Goal: Communication & Community: Answer question/provide support

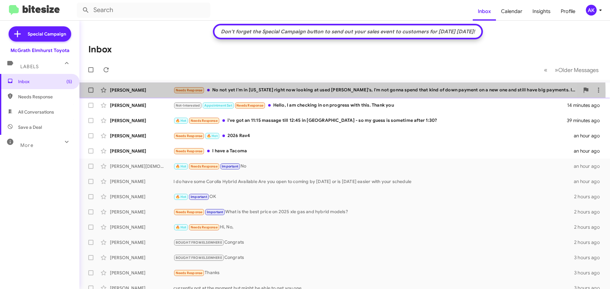
click at [309, 93] on div "Needs Response No not yet I'm in [US_STATE] right now looking at used [PERSON_N…" at bounding box center [376, 90] width 406 height 7
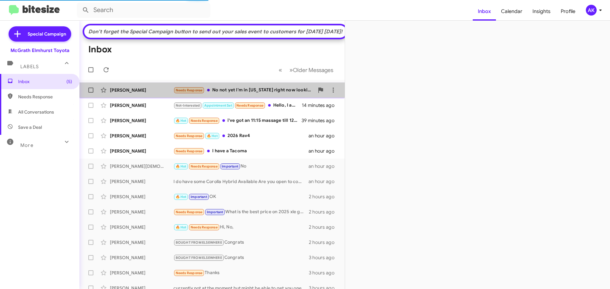
click at [259, 94] on div "Needs Response No not yet I'm in [US_STATE] right now looking at used [PERSON_N…" at bounding box center [243, 90] width 141 height 7
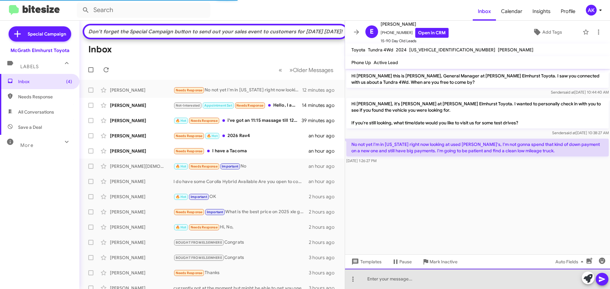
drag, startPoint x: 434, startPoint y: 275, endPoint x: 433, endPoint y: 279, distance: 3.3
click at [434, 277] on div at bounding box center [477, 279] width 265 height 20
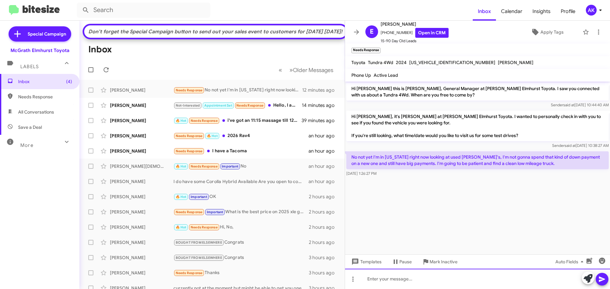
click at [428, 277] on div at bounding box center [477, 279] width 265 height 20
click at [425, 273] on div at bounding box center [477, 279] width 265 height 20
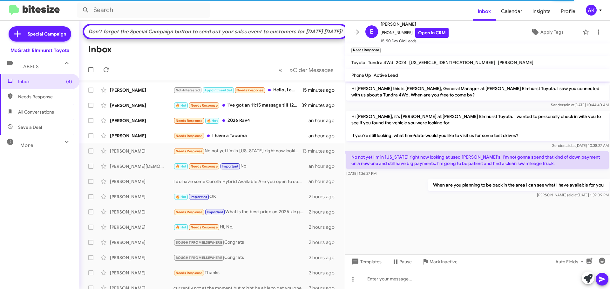
click at [381, 281] on div at bounding box center [477, 279] width 265 height 20
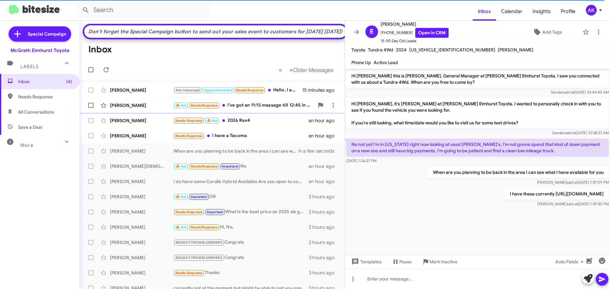
click at [283, 109] on div "🔥 Hot Needs Response i've got an 11:15 massage till 12:45 in [GEOGRAPHIC_DATA] …" at bounding box center [243, 105] width 141 height 7
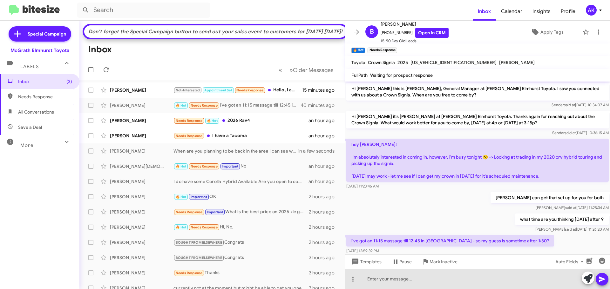
click at [425, 286] on div at bounding box center [477, 279] width 265 height 20
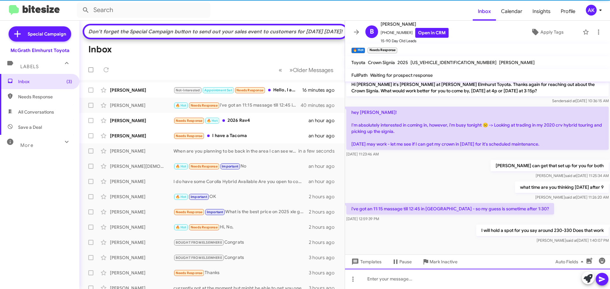
scroll to position [34, 0]
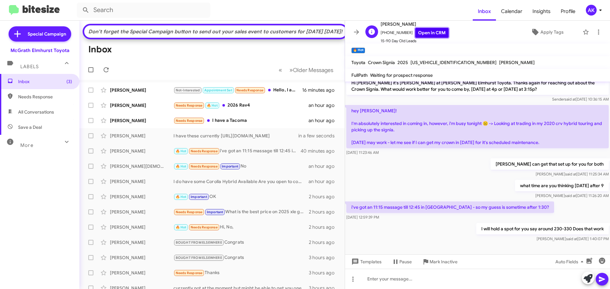
click at [431, 37] on link "Open in CRM" at bounding box center [431, 33] width 33 height 10
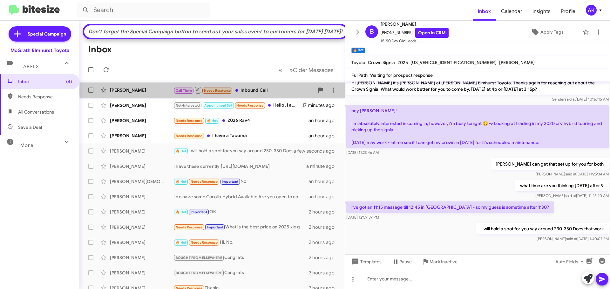
click at [260, 94] on div "Call Them Needs Response Inbound Call" at bounding box center [243, 90] width 141 height 8
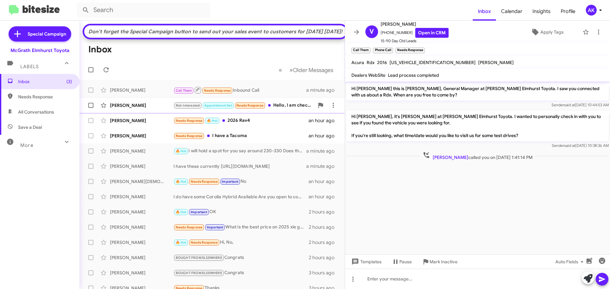
click at [281, 109] on div "Not-Interested Appointment Set Needs Response Hello, I am checking in on progre…" at bounding box center [243, 105] width 141 height 7
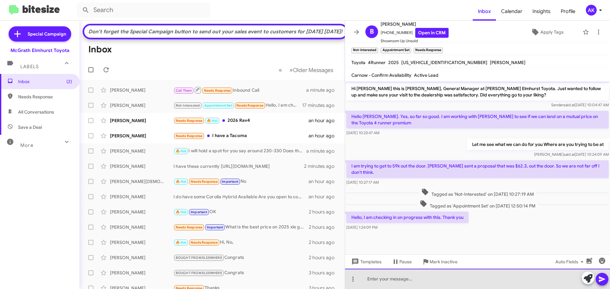
click at [402, 275] on div at bounding box center [477, 279] width 265 height 20
click at [407, 274] on div at bounding box center [477, 279] width 265 height 20
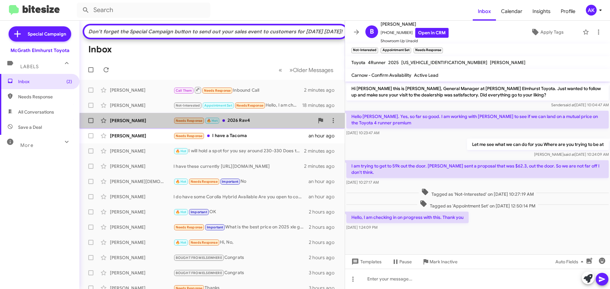
click at [249, 125] on div "Needs Response 🔥 Hot 2026 Rav4" at bounding box center [243, 120] width 141 height 7
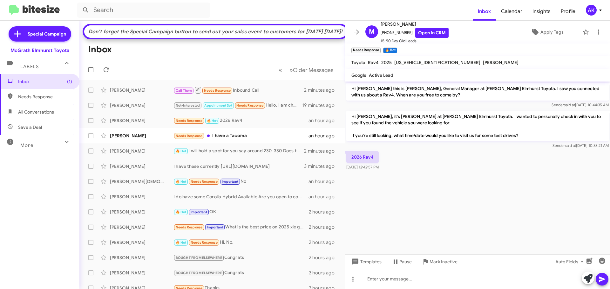
click at [423, 280] on div at bounding box center [477, 279] width 265 height 20
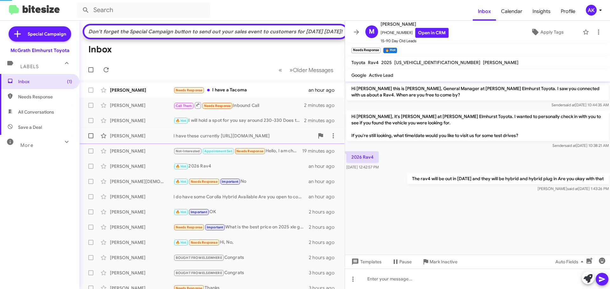
click at [243, 141] on div "[PERSON_NAME] I have these currently [URL][DOMAIN_NAME] 3 minutes ago" at bounding box center [212, 136] width 255 height 13
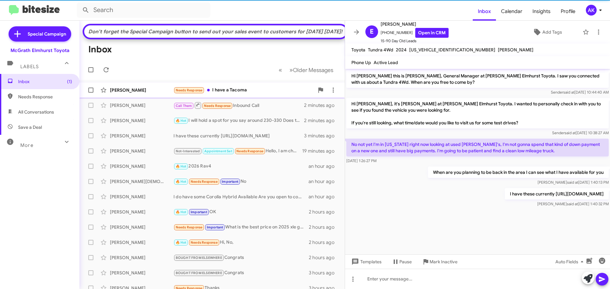
click at [233, 94] on div "Needs Response I have a Tacoma" at bounding box center [243, 90] width 141 height 7
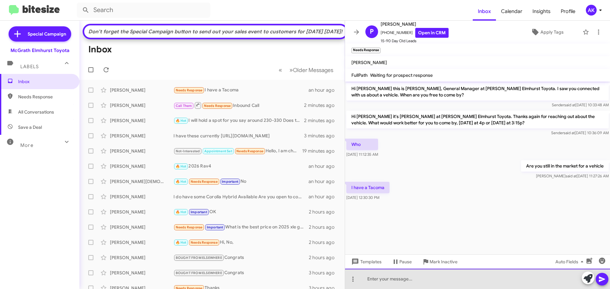
click at [444, 281] on div at bounding box center [477, 279] width 265 height 20
click at [446, 279] on div at bounding box center [477, 279] width 265 height 20
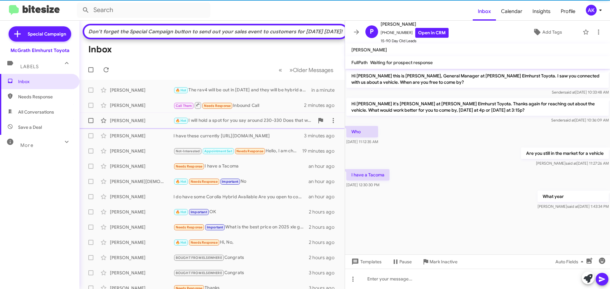
click at [274, 125] on div "🔥 Hot I will hold a spot for you say around 230-330 Does that work" at bounding box center [243, 120] width 141 height 7
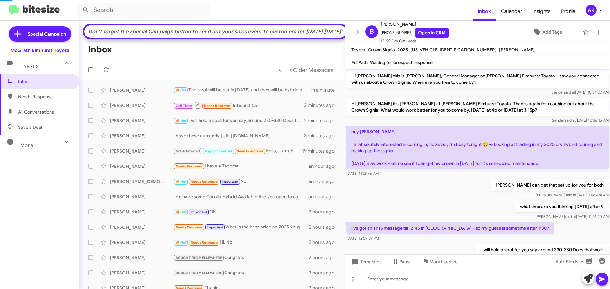
scroll to position [21, 0]
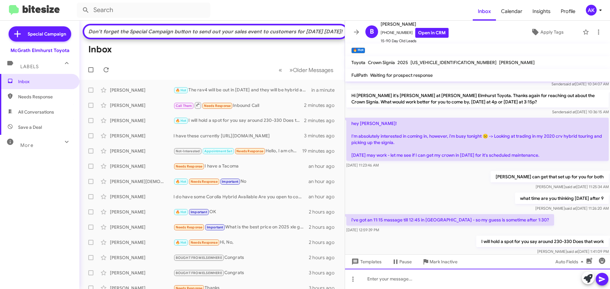
click at [380, 275] on div at bounding box center [477, 279] width 265 height 20
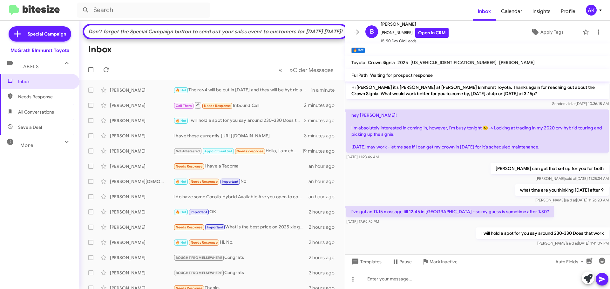
scroll to position [34, 0]
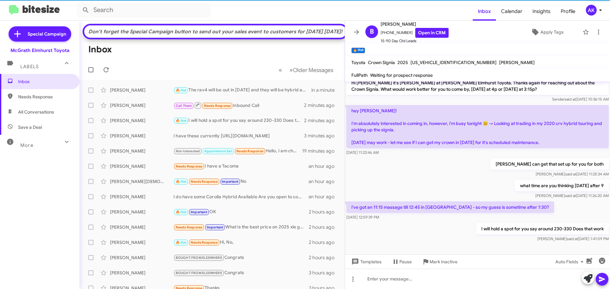
click at [523, 230] on p "I will hold a spot for you say around 230-330 Does that work" at bounding box center [542, 228] width 132 height 11
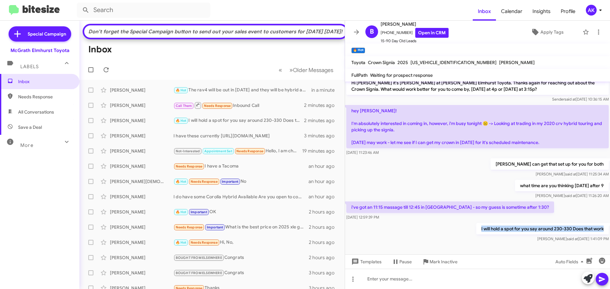
click at [523, 230] on p "I will hold a spot for you say around 230-330 Does that work" at bounding box center [542, 228] width 132 height 11
copy p "I will hold a spot for you say around 230-330 Does that work"
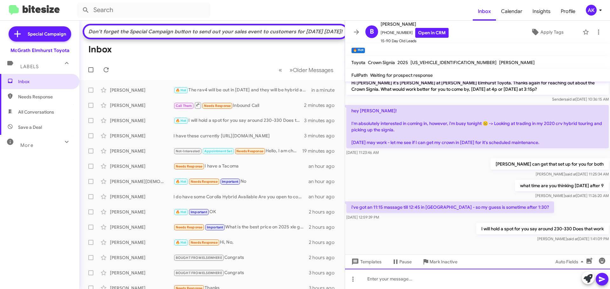
click at [418, 282] on div at bounding box center [477, 279] width 265 height 20
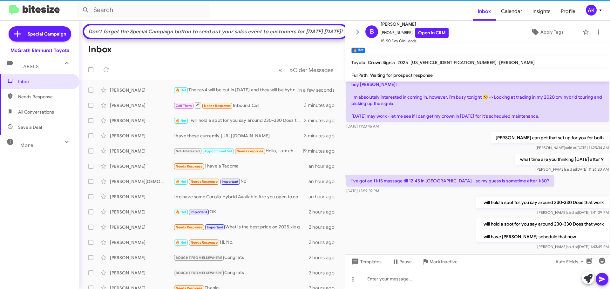
scroll to position [42, 0]
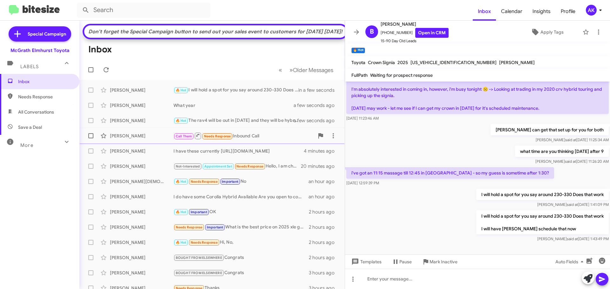
click at [257, 140] on div "Call Them Needs Response Inbound Call" at bounding box center [243, 136] width 141 height 8
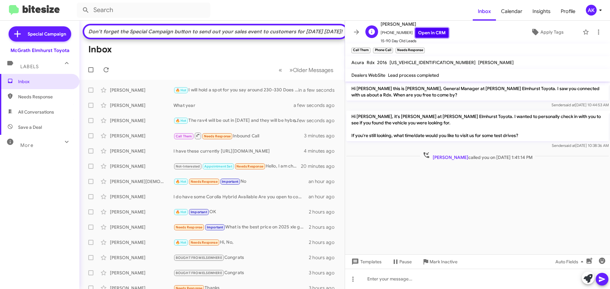
click at [415, 31] on link "Open in CRM" at bounding box center [431, 33] width 33 height 10
click at [42, 95] on span "Needs Response" at bounding box center [45, 97] width 54 height 6
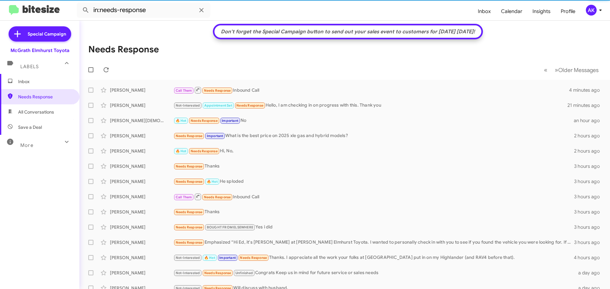
click at [44, 113] on span "All Conversations" at bounding box center [36, 112] width 36 height 6
type input "in:all-conversations"
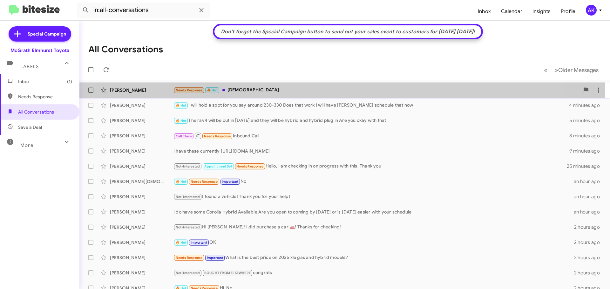
click at [261, 91] on div "Needs Response 🔥 Hot [DEMOGRAPHIC_DATA]" at bounding box center [376, 90] width 406 height 7
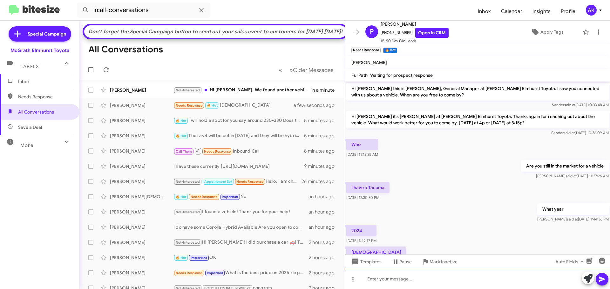
click at [382, 277] on div at bounding box center [477, 279] width 265 height 20
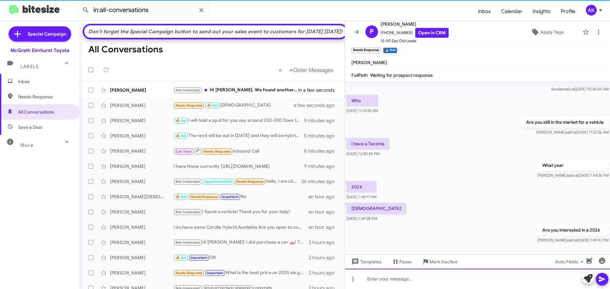
scroll to position [48, 0]
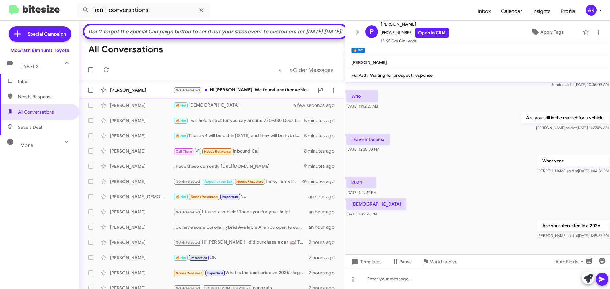
click at [268, 94] on div "Not-Interested Hi [PERSON_NAME]. We found another vehicle for now. Thanks for y…" at bounding box center [243, 90] width 141 height 7
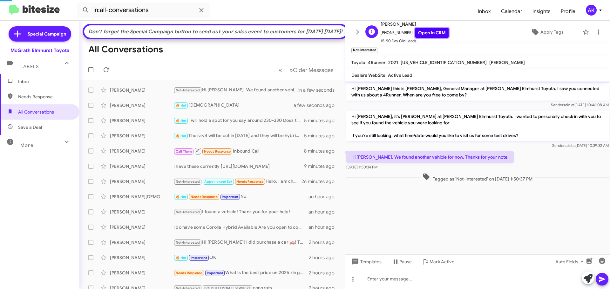
click at [428, 32] on link "Open in CRM" at bounding box center [431, 33] width 33 height 10
click at [24, 98] on span "Needs Response" at bounding box center [45, 97] width 54 height 6
type input "in:needs-response"
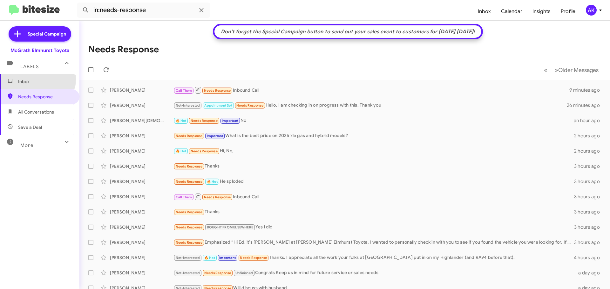
click at [27, 79] on span "Inbox" at bounding box center [45, 81] width 54 height 6
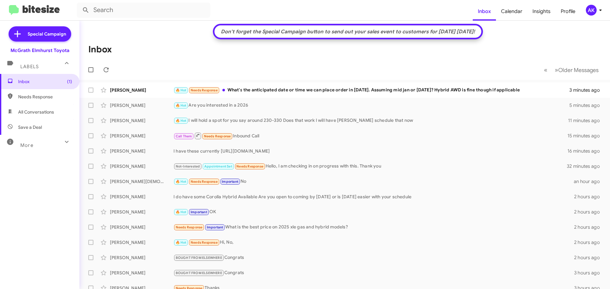
click at [132, 72] on mat-toolbar-row "« Previous » Next Older Messages" at bounding box center [344, 70] width 531 height 20
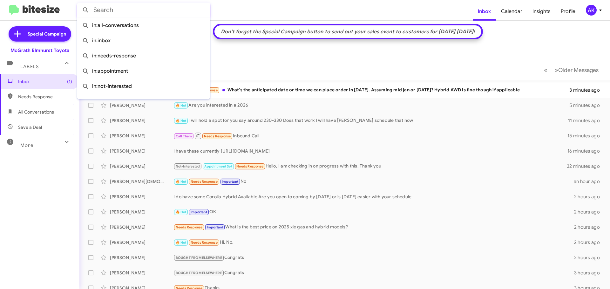
click at [122, 12] on input "text" at bounding box center [143, 10] width 133 height 15
paste input "[PHONE_NUMBER]"
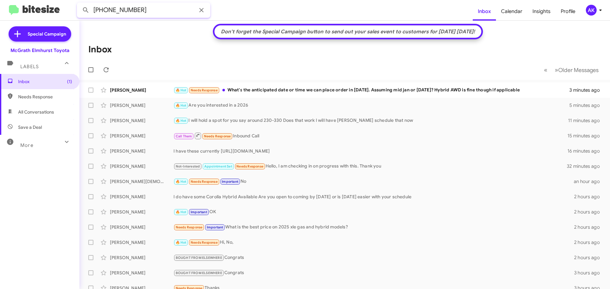
click at [79, 4] on button at bounding box center [85, 10] width 13 height 13
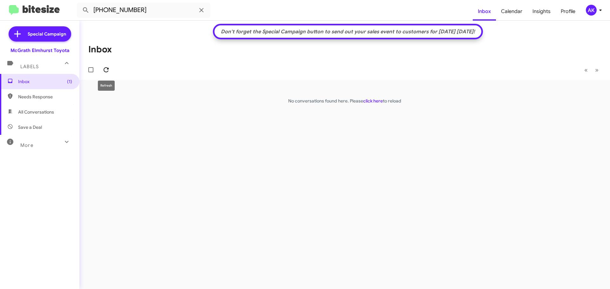
click at [104, 66] on icon at bounding box center [106, 70] width 8 height 8
click at [41, 95] on span "Needs Response" at bounding box center [45, 97] width 54 height 6
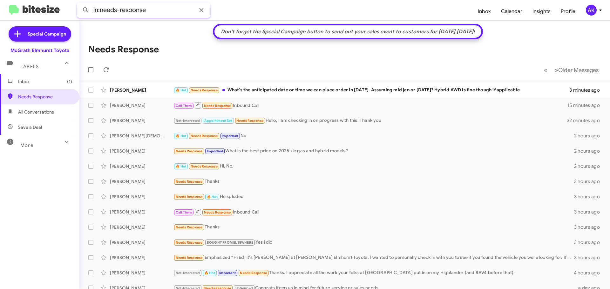
click at [127, 14] on input "in:needs-response" at bounding box center [143, 10] width 133 height 15
paste input "[PHONE_NUMBER]"
click at [79, 4] on button at bounding box center [85, 10] width 13 height 13
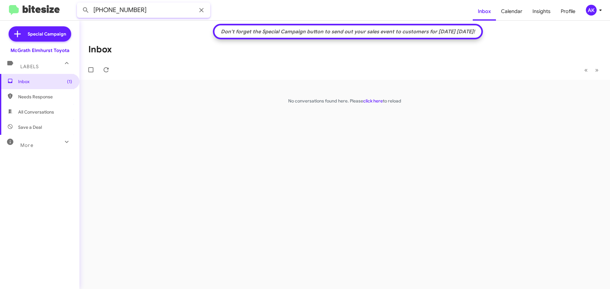
click at [122, 10] on input "[PHONE_NUMBER]" at bounding box center [143, 10] width 133 height 15
type input "7739544376"
click at [79, 4] on button at bounding box center [85, 10] width 13 height 13
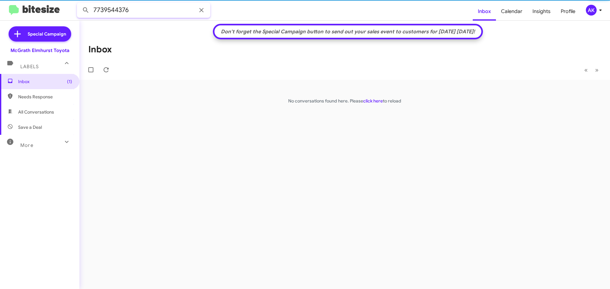
click at [79, 4] on button at bounding box center [85, 10] width 13 height 13
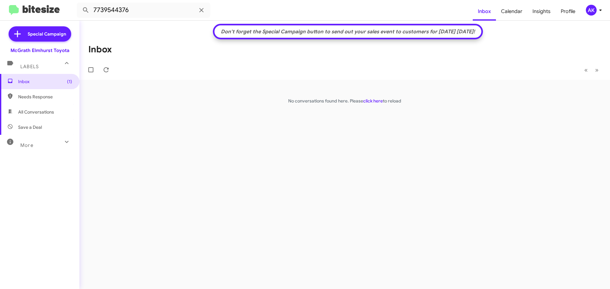
drag, startPoint x: 41, startPoint y: 83, endPoint x: 44, endPoint y: 95, distance: 12.5
click at [41, 83] on span "Inbox (1)" at bounding box center [45, 81] width 54 height 6
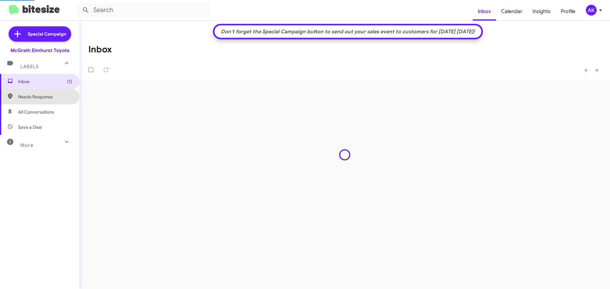
click at [46, 99] on span "Needs Response" at bounding box center [45, 97] width 54 height 6
type input "in:needs-response"
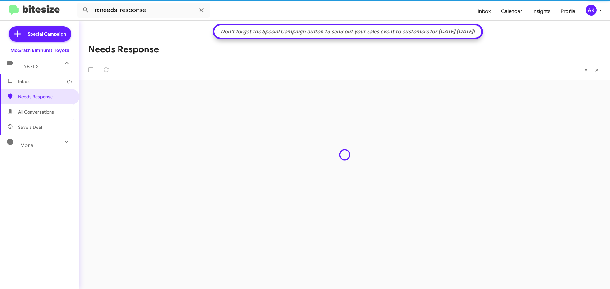
click at [50, 84] on span "Inbox (1)" at bounding box center [45, 81] width 54 height 6
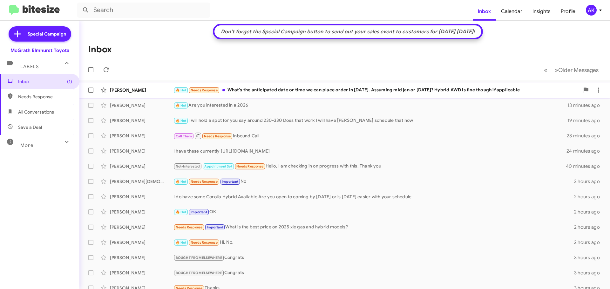
click at [266, 91] on div "🔥 Hot Needs Response What's the anticipated date or time we can place order in …" at bounding box center [376, 90] width 406 height 7
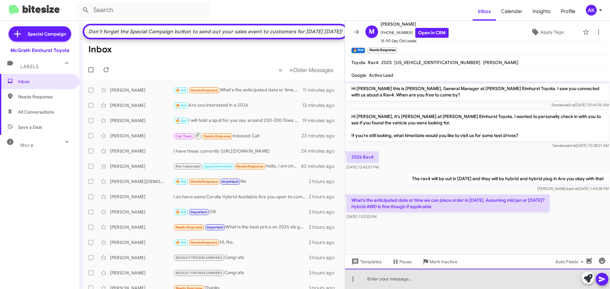
click at [446, 281] on div at bounding box center [477, 279] width 265 height 20
click at [446, 275] on div at bounding box center [477, 279] width 265 height 20
click at [446, 273] on div at bounding box center [477, 279] width 265 height 20
